Goal: Check status: Check status

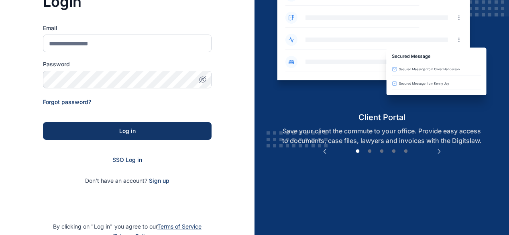
scroll to position [131, 0]
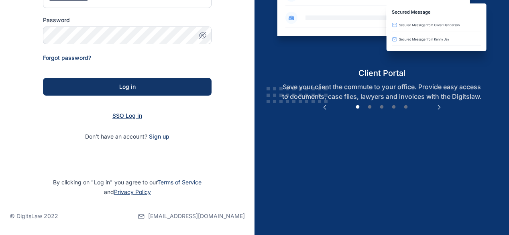
click at [135, 115] on span "SSO Log in" at bounding box center [127, 115] width 30 height 7
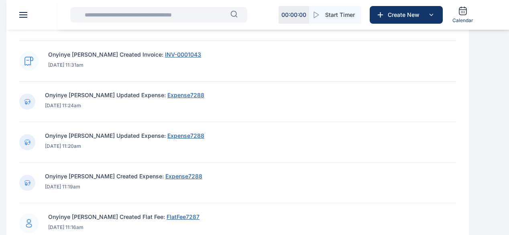
scroll to position [562, 0]
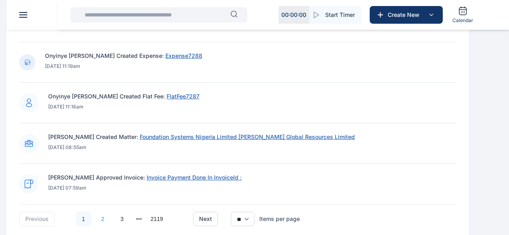
click at [110, 226] on link "2" at bounding box center [102, 218] width 15 height 15
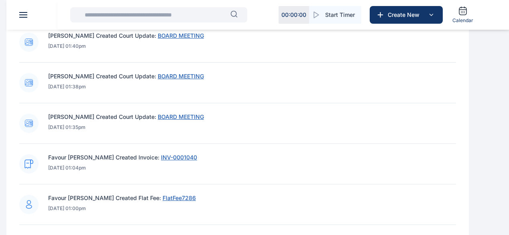
scroll to position [457, 0]
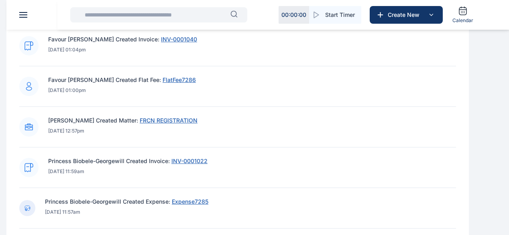
click at [207, 164] on span "INV-0001022" at bounding box center [189, 160] width 36 height 7
